Goal: Task Accomplishment & Management: Use online tool/utility

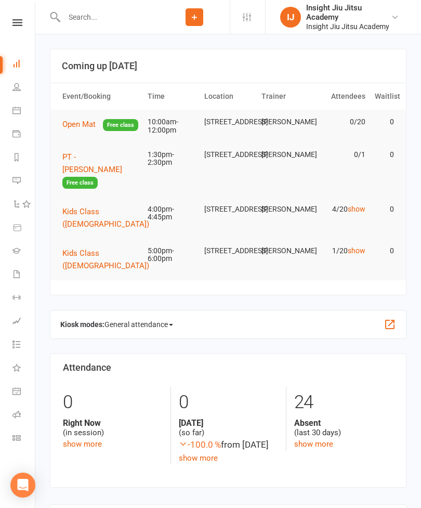
click at [21, 19] on icon at bounding box center [17, 22] width 10 height 7
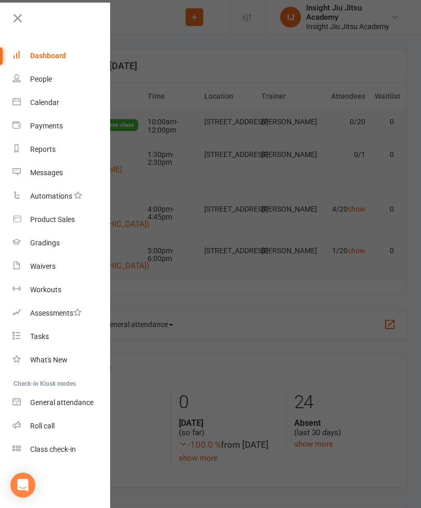
click at [65, 445] on div "Class check-in" at bounding box center [53, 449] width 46 height 8
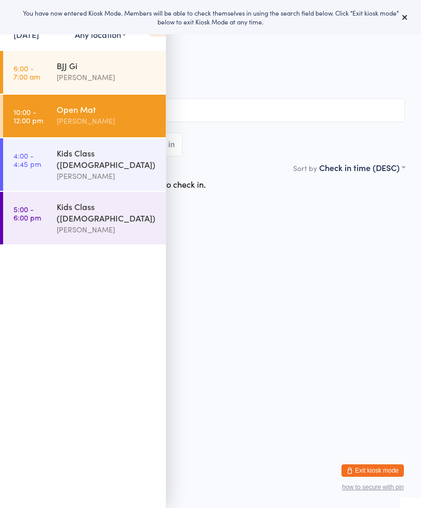
click at [117, 170] on div "[PERSON_NAME]" at bounding box center [107, 176] width 100 height 12
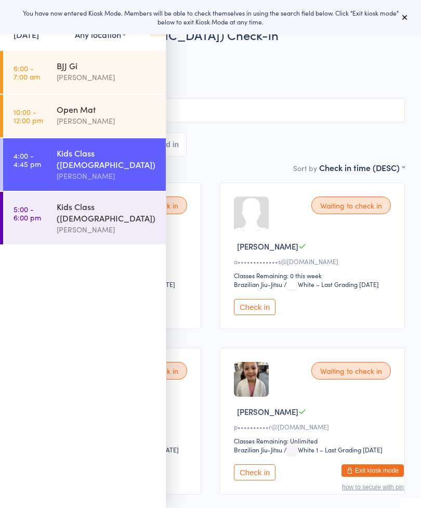
click at [406, 18] on icon at bounding box center [404, 17] width 8 height 8
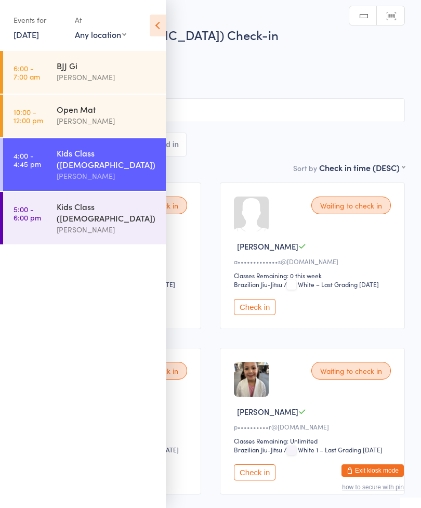
click at [161, 20] on icon at bounding box center [158, 26] width 16 height 22
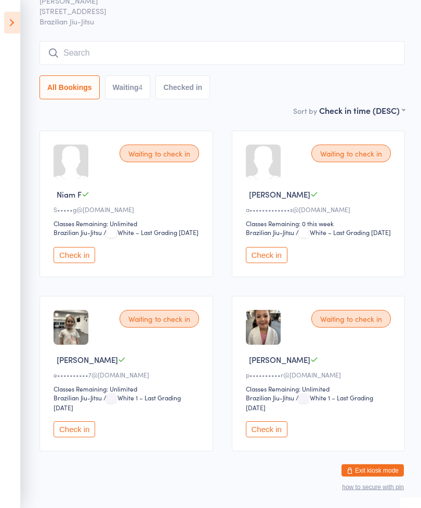
scroll to position [54, 0]
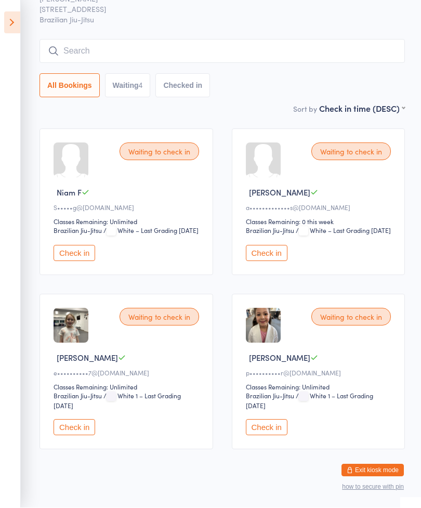
click at [12, 17] on icon at bounding box center [12, 23] width 16 height 22
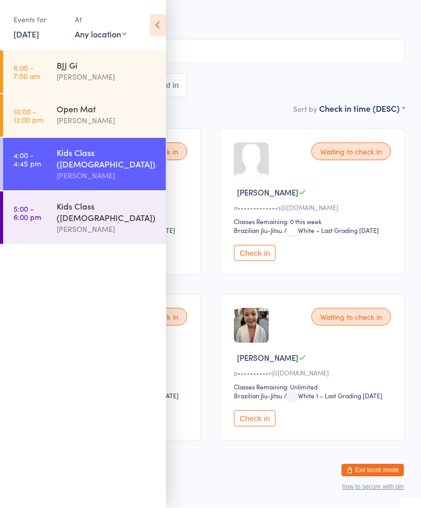
scroll to position [51, 0]
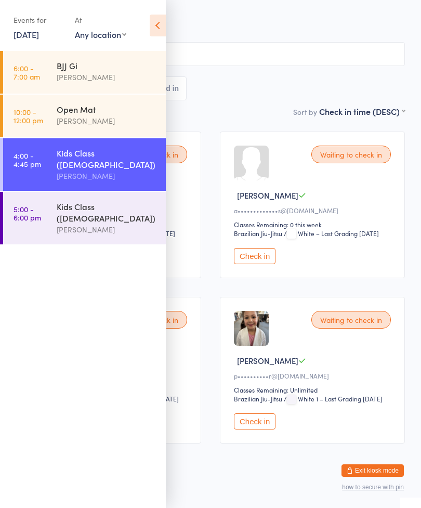
click at [55, 199] on link "5:00 - 6:00 pm Kids Class ([DEMOGRAPHIC_DATA]) [PERSON_NAME]" at bounding box center [84, 218] width 163 height 52
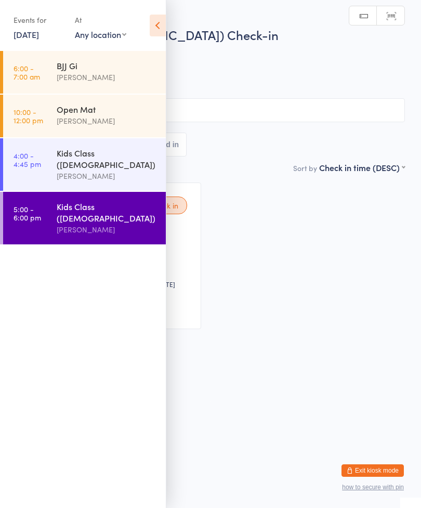
click at [154, 23] on icon at bounding box center [158, 26] width 16 height 22
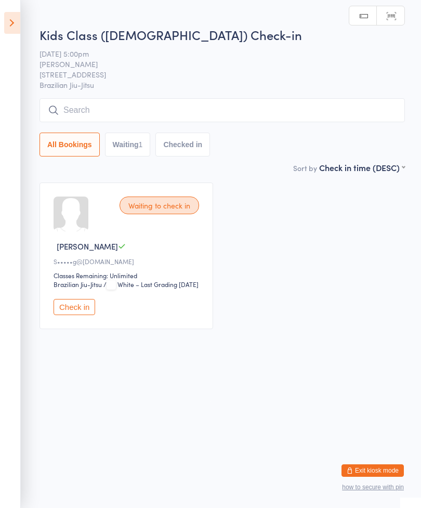
click at [14, 20] on icon at bounding box center [12, 23] width 16 height 22
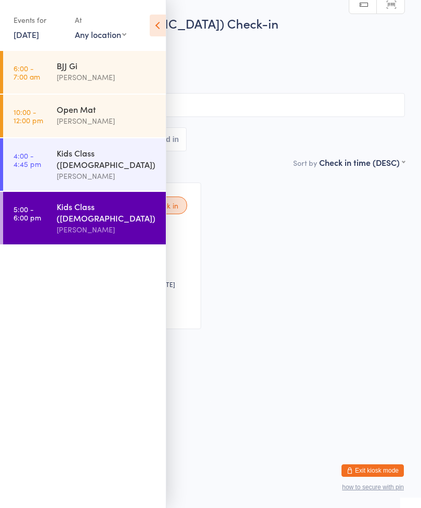
click at [51, 73] on link "6:00 - 7:00 am BJJ [PERSON_NAME]" at bounding box center [84, 72] width 163 height 43
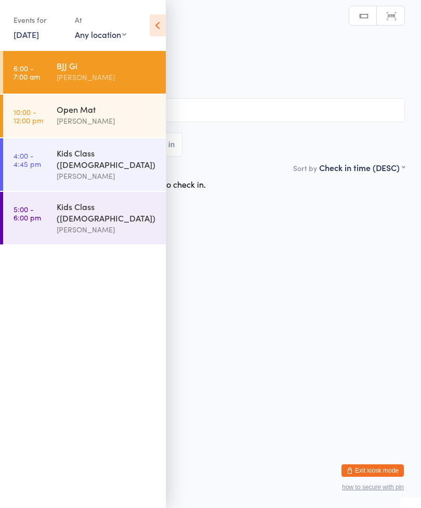
click at [155, 22] on icon at bounding box center [158, 26] width 16 height 22
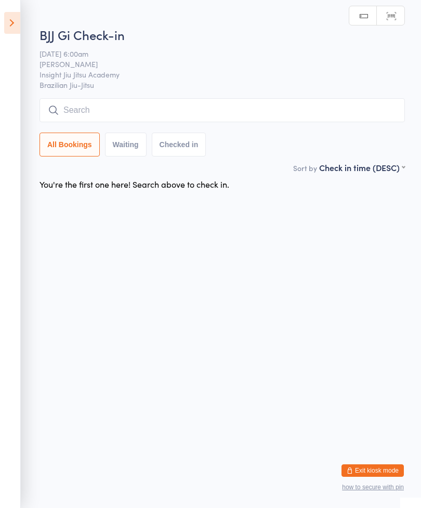
click at [7, 17] on icon at bounding box center [12, 23] width 16 height 22
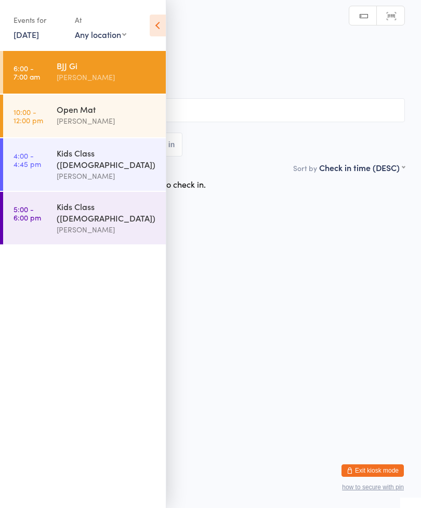
click at [62, 112] on div "Open Mat" at bounding box center [107, 108] width 100 height 11
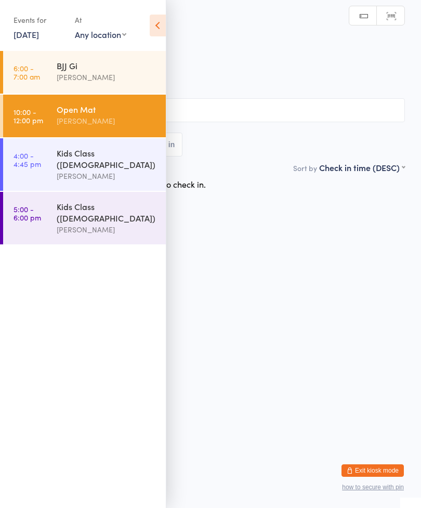
click at [160, 32] on icon at bounding box center [158, 26] width 16 height 22
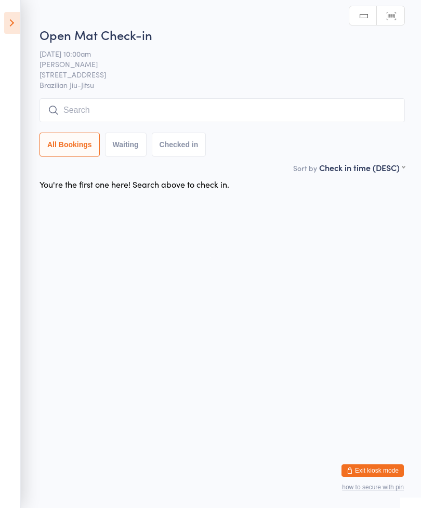
click at [118, 114] on input "search" at bounding box center [221, 110] width 365 height 24
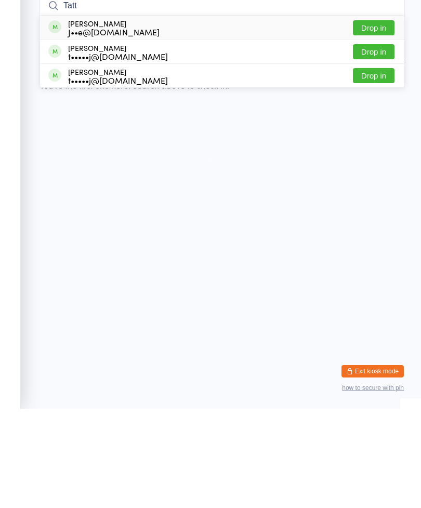
type input "Tatt"
click at [382, 143] on button "Drop in" at bounding box center [374, 150] width 42 height 15
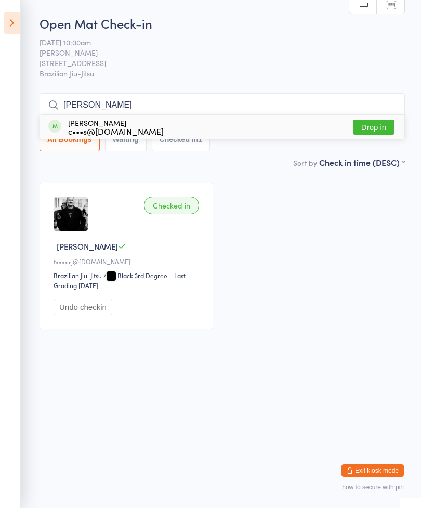
type input "[PERSON_NAME]"
click at [373, 127] on button "Drop in" at bounding box center [374, 126] width 42 height 15
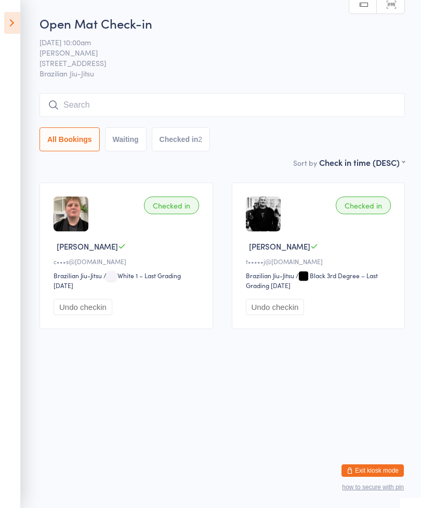
click at [112, 104] on input "search" at bounding box center [221, 105] width 365 height 24
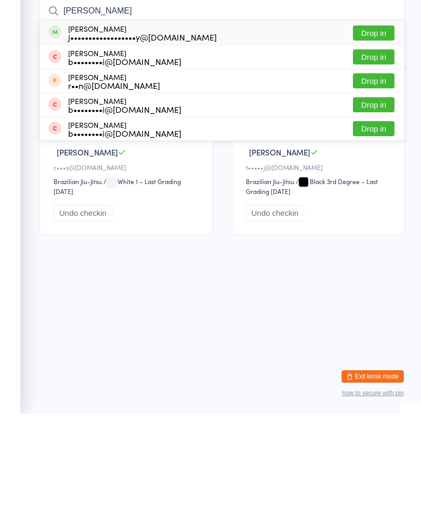
type input "[PERSON_NAME]"
click at [375, 119] on button "Drop in" at bounding box center [374, 126] width 42 height 15
